Goal: Transaction & Acquisition: Purchase product/service

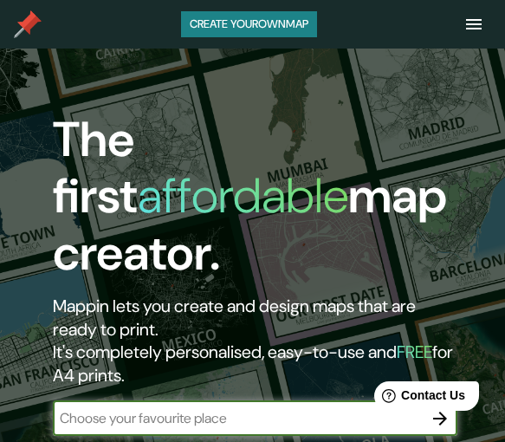
click at [272, 408] on input "text" at bounding box center [237, 418] width 369 height 20
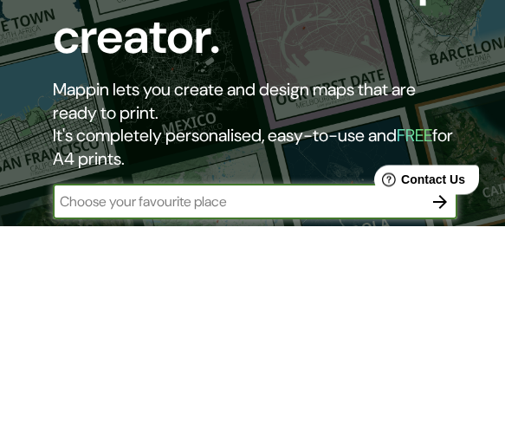
click at [442, 401] on button "button" at bounding box center [440, 418] width 35 height 35
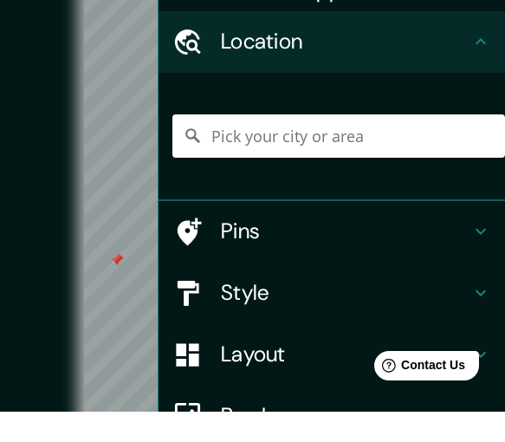
click at [381, 249] on h4 "Pins" at bounding box center [345, 262] width 249 height 27
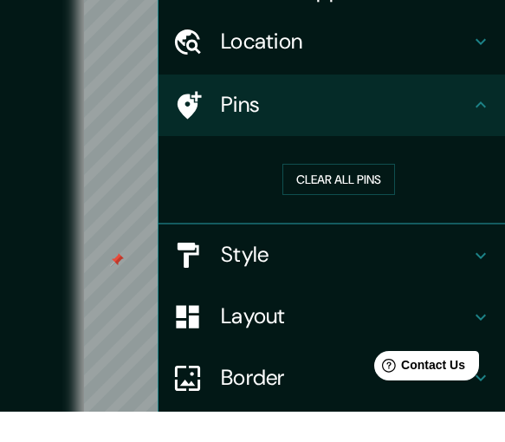
click at [369, 194] on button "Clear all pins" at bounding box center [338, 210] width 113 height 32
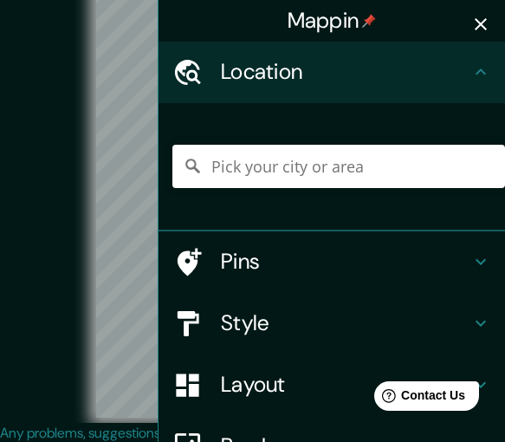
click at [488, 22] on icon "button" at bounding box center [480, 24] width 21 height 21
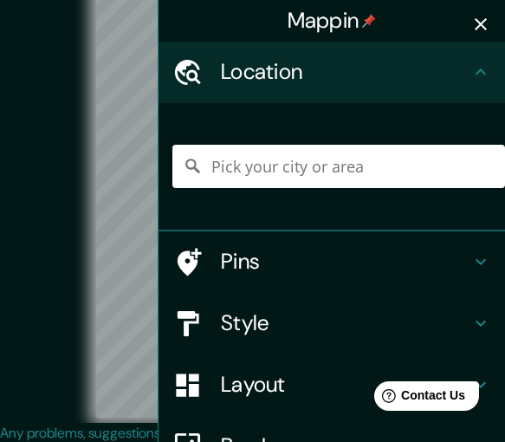
click at [271, 332] on h4 "Style" at bounding box center [345, 323] width 249 height 27
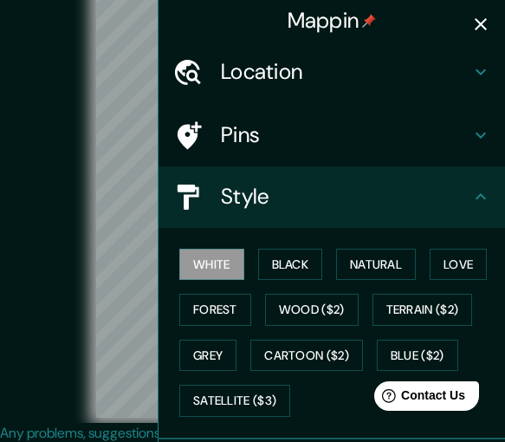
click at [377, 261] on button "Natural" at bounding box center [376, 265] width 80 height 32
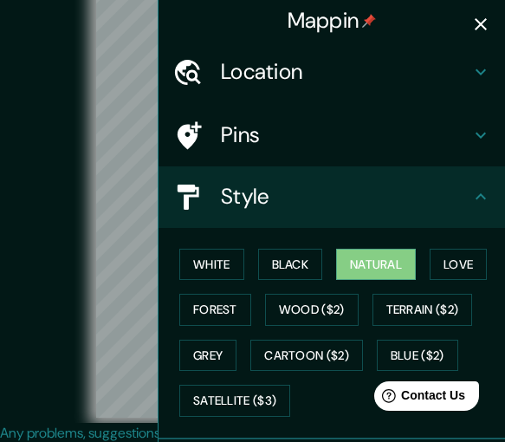
click at [477, 22] on icon "button" at bounding box center [481, 24] width 12 height 12
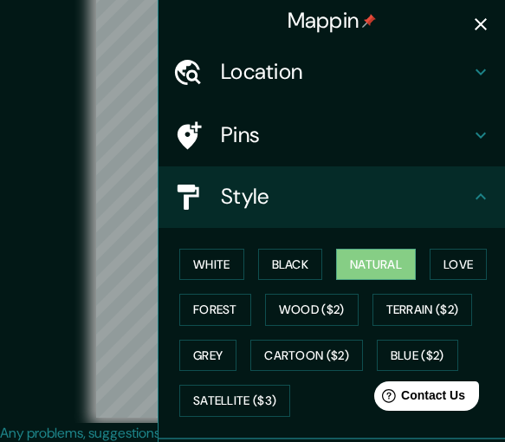
click at [273, 392] on button "Satellite ($3)" at bounding box center [234, 401] width 111 height 32
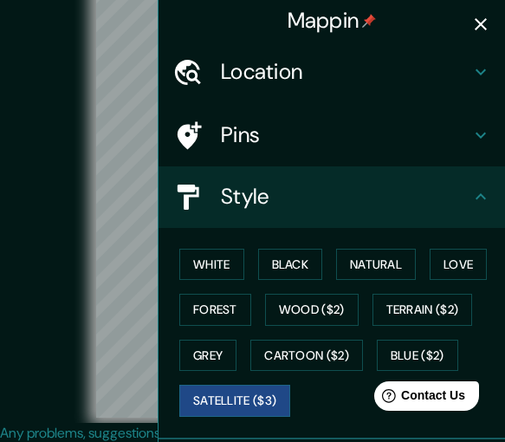
click at [481, 17] on icon "button" at bounding box center [480, 24] width 21 height 21
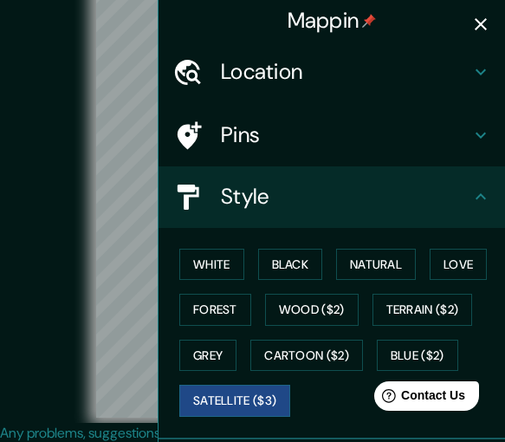
click at [385, 262] on button "Natural" at bounding box center [376, 265] width 80 height 32
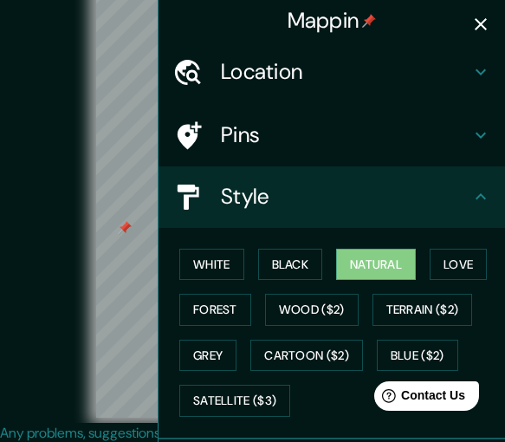
click at [366, 140] on h4 "Pins" at bounding box center [345, 135] width 249 height 27
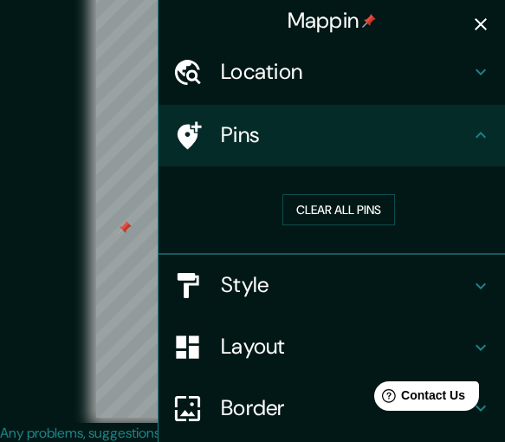
click at [370, 210] on button "Clear all pins" at bounding box center [338, 210] width 113 height 32
click at [486, 24] on icon "button" at bounding box center [480, 24] width 21 height 21
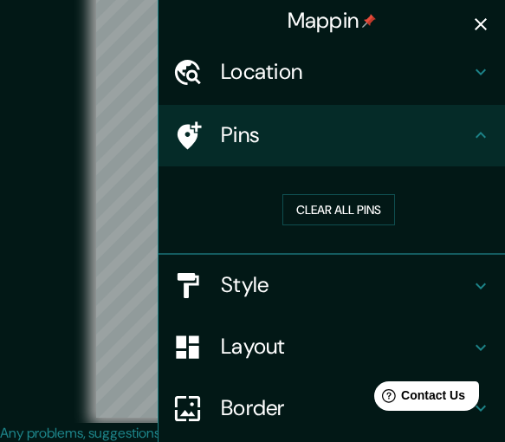
click at [359, 283] on h4 "Style" at bounding box center [345, 285] width 249 height 27
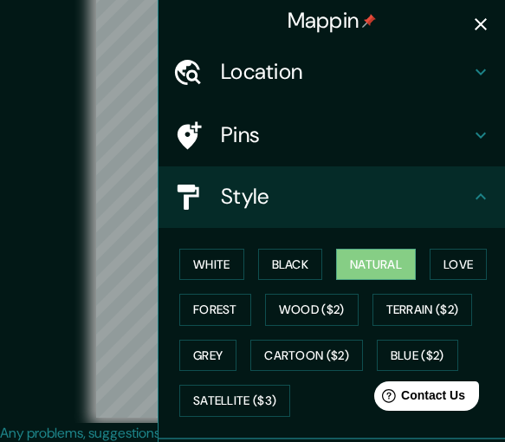
click at [309, 268] on button "Black" at bounding box center [290, 265] width 65 height 32
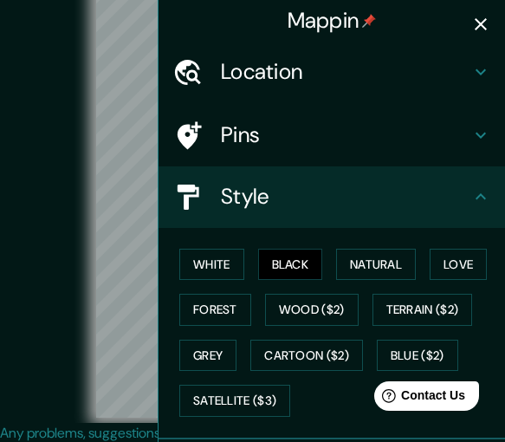
click at [229, 257] on button "White" at bounding box center [211, 265] width 65 height 32
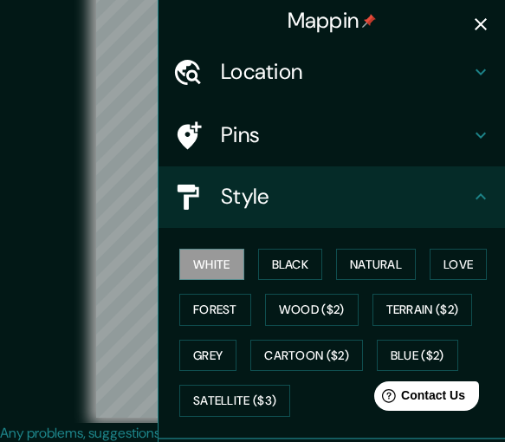
click at [222, 340] on button "Grey" at bounding box center [207, 356] width 57 height 32
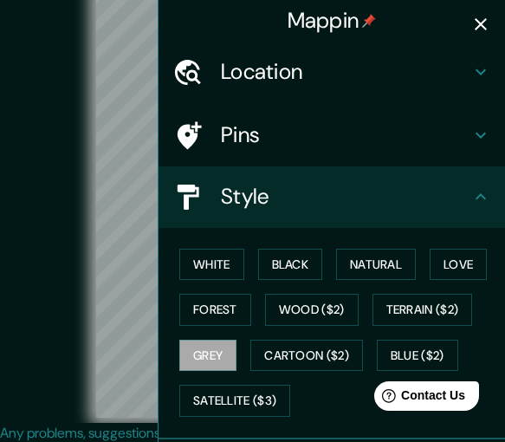
click at [213, 262] on button "White" at bounding box center [211, 265] width 65 height 32
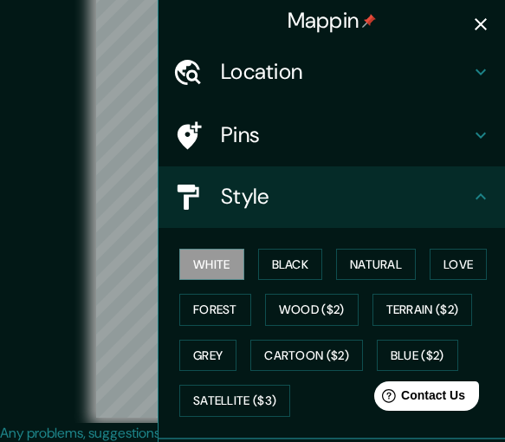
click at [290, 254] on button "Black" at bounding box center [290, 265] width 65 height 32
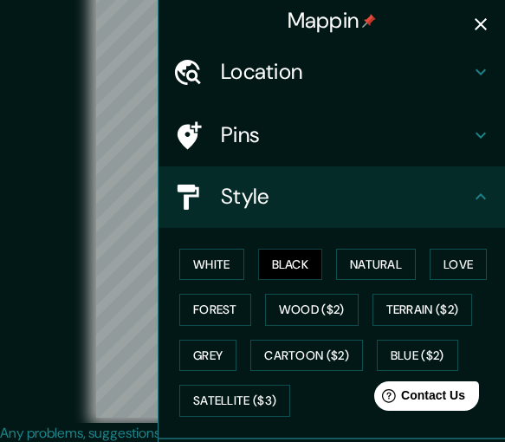
click at [227, 261] on button "White" at bounding box center [211, 265] width 65 height 32
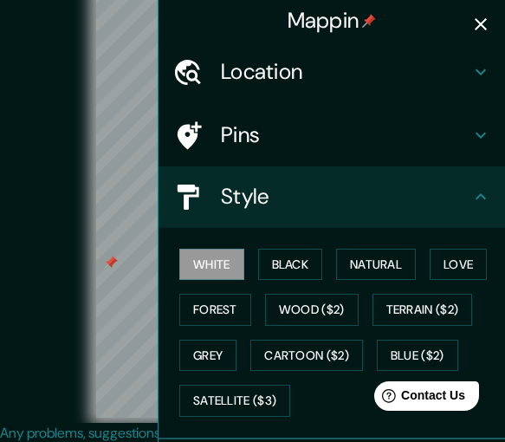
click at [342, 142] on h4 "Pins" at bounding box center [345, 135] width 249 height 27
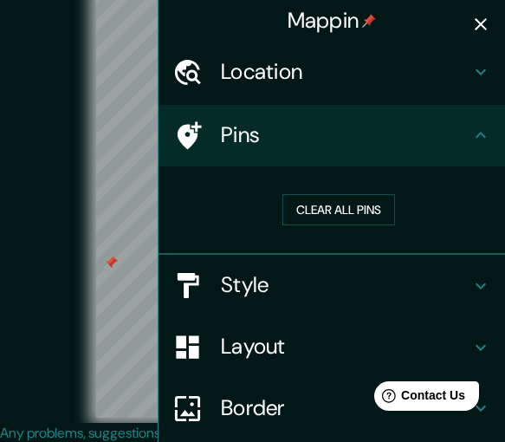
click at [366, 207] on button "Clear all pins" at bounding box center [338, 210] width 113 height 32
click at [314, 404] on h4 "Border" at bounding box center [345, 408] width 249 height 27
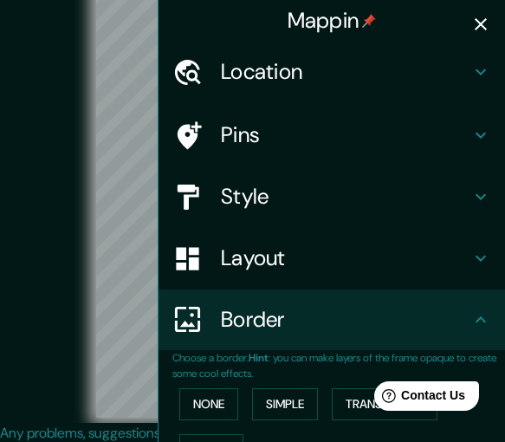
click at [382, 263] on h4 "Layout" at bounding box center [345, 258] width 249 height 27
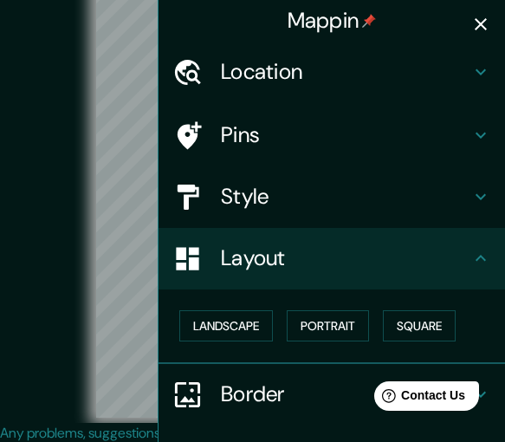
click at [429, 321] on button "Square" at bounding box center [419, 326] width 73 height 32
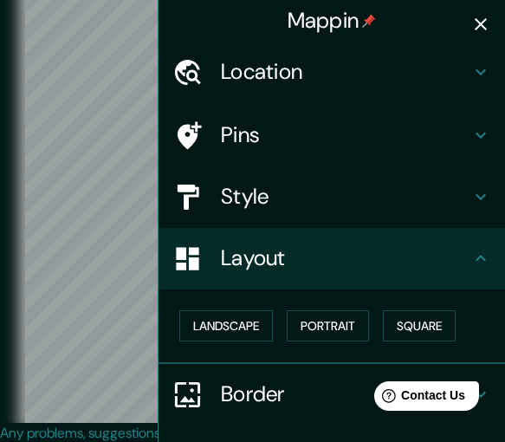
click at [483, 25] on icon "button" at bounding box center [480, 24] width 21 height 21
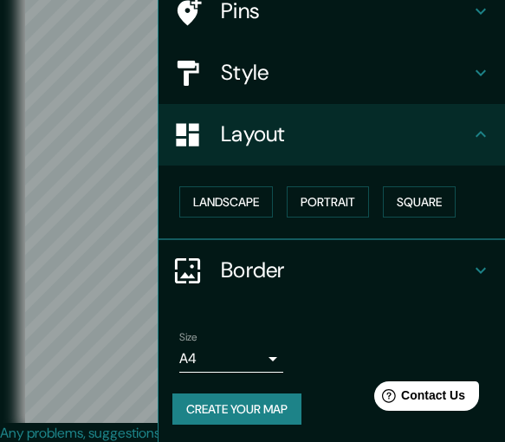
scroll to position [123, 0]
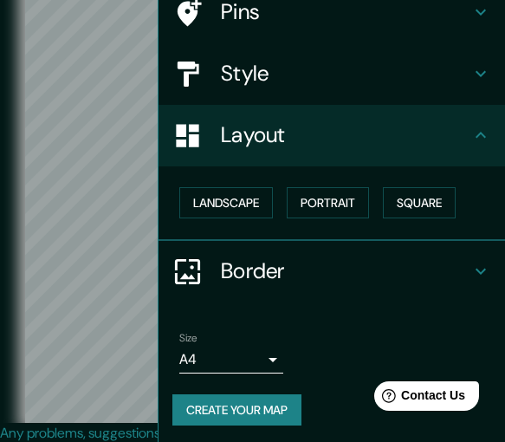
click at [278, 408] on button "Create your map" at bounding box center [236, 410] width 129 height 32
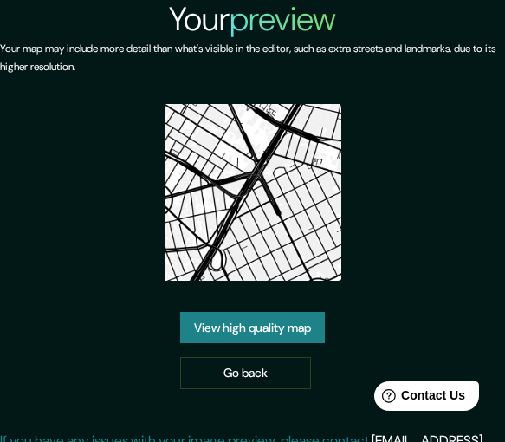
click at [307, 344] on link "View high quality map" at bounding box center [252, 328] width 145 height 32
